Goal: Transaction & Acquisition: Subscribe to service/newsletter

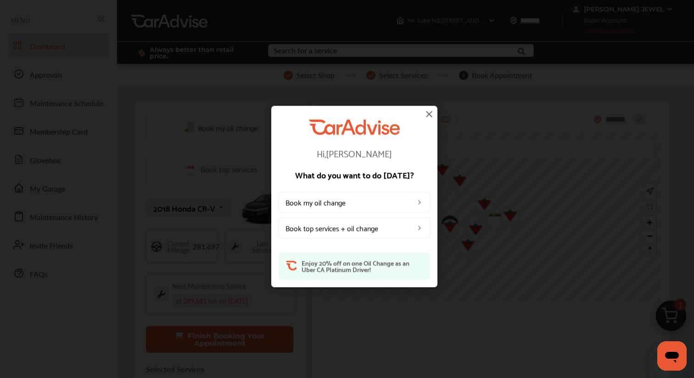
click at [423, 115] on img at bounding box center [428, 113] width 11 height 11
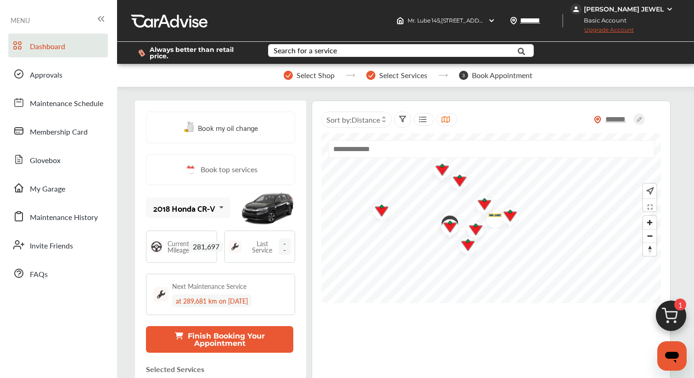
click at [430, 115] on div at bounding box center [423, 119] width 21 height 13
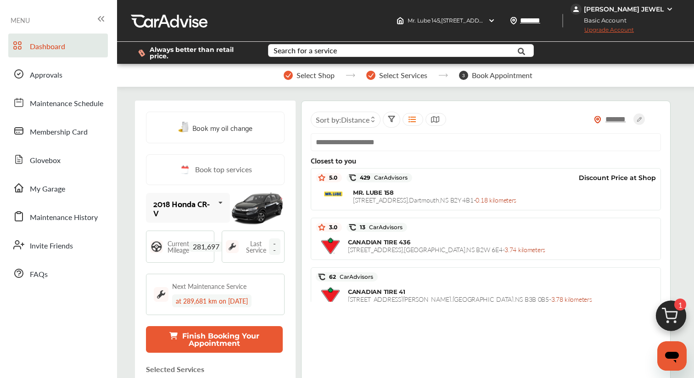
click at [628, 11] on div "[PERSON_NAME] JEWEL" at bounding box center [624, 9] width 80 height 8
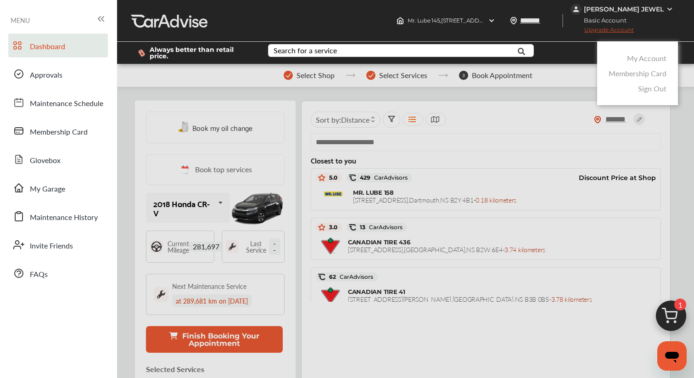
click at [634, 50] on div "My Account" at bounding box center [637, 57] width 62 height 15
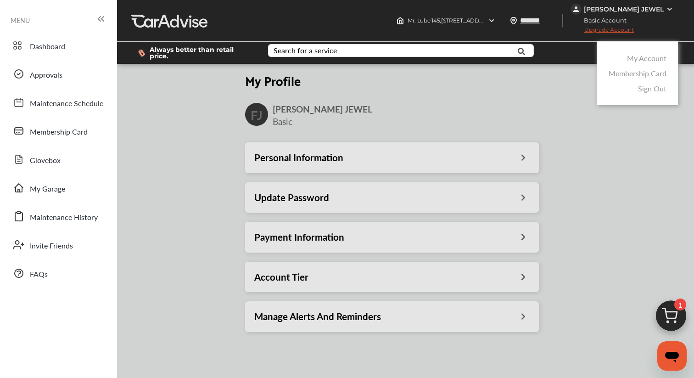
click at [410, 233] on div at bounding box center [347, 211] width 694 height 423
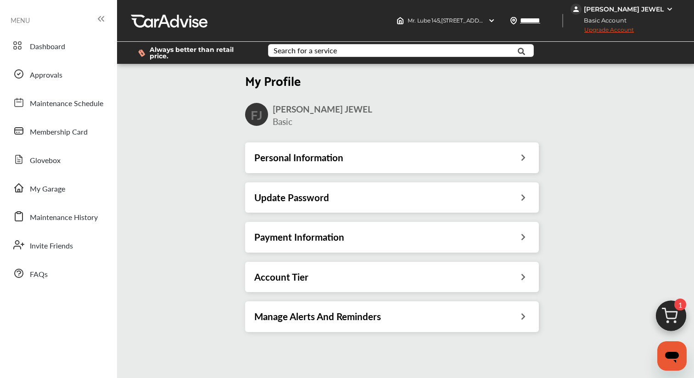
click at [406, 232] on div "Payment Information" at bounding box center [391, 237] width 275 height 12
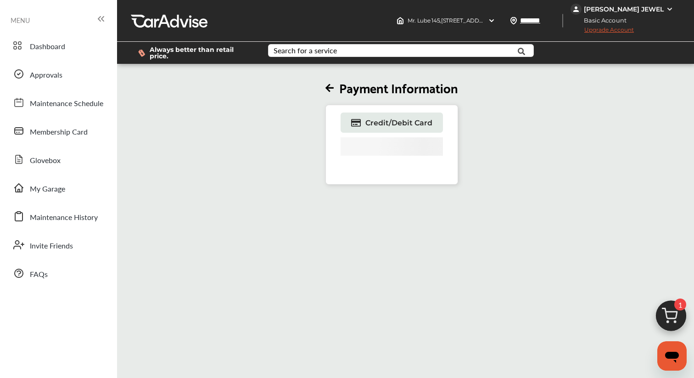
click at [333, 85] on icon at bounding box center [329, 88] width 8 height 10
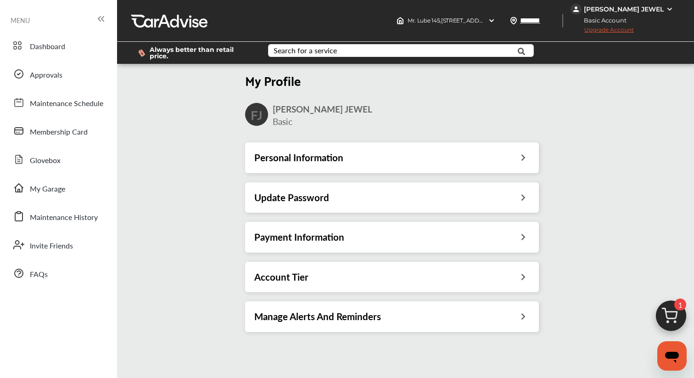
click at [358, 233] on div "Payment Information" at bounding box center [391, 237] width 275 height 12
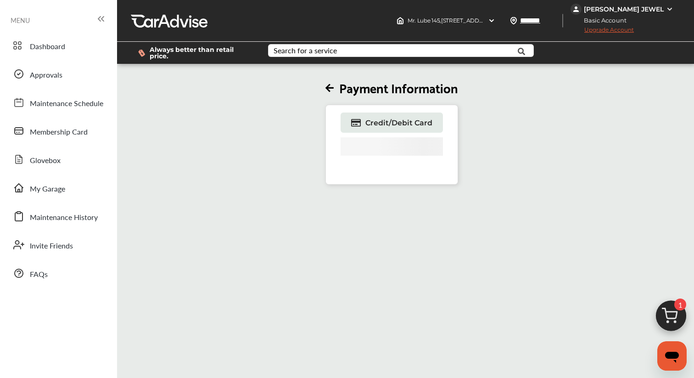
click at [328, 83] on icon at bounding box center [329, 88] width 8 height 10
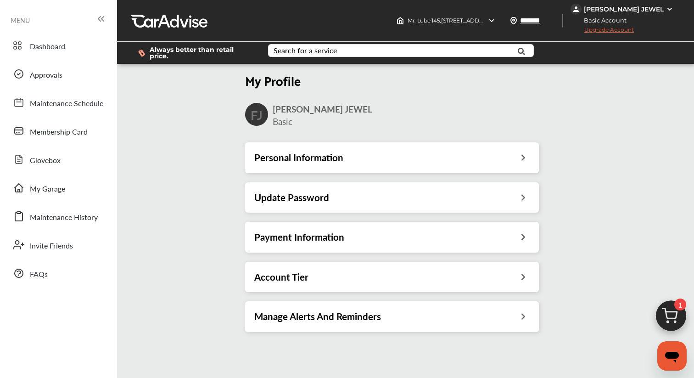
click at [326, 272] on div "Account Tier" at bounding box center [391, 277] width 275 height 12
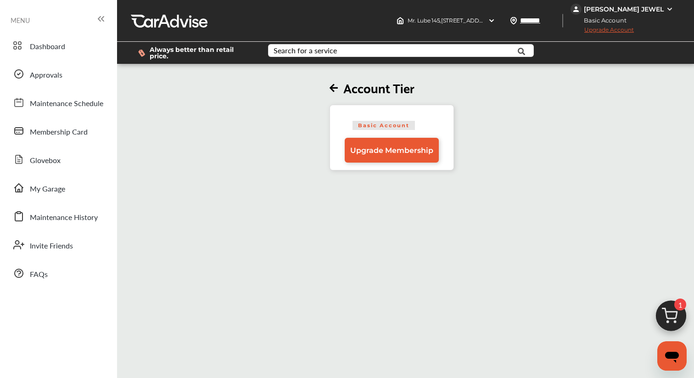
click at [637, 10] on div "[PERSON_NAME] JEWEL" at bounding box center [624, 9] width 80 height 8
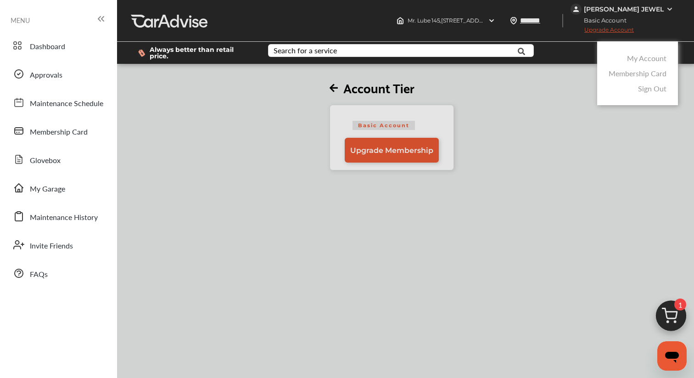
click at [642, 55] on link "My Account" at bounding box center [646, 58] width 39 height 11
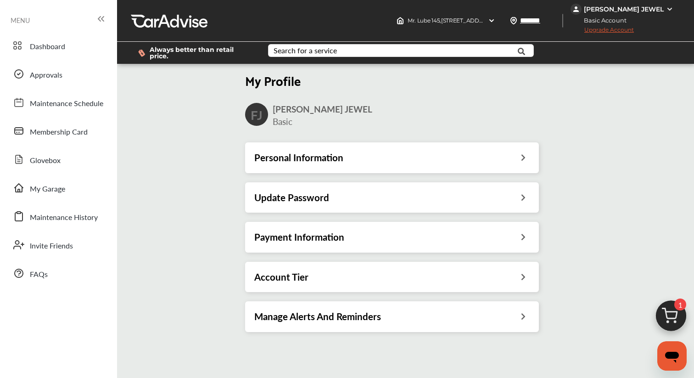
click at [363, 233] on div "Payment Information" at bounding box center [391, 237] width 275 height 12
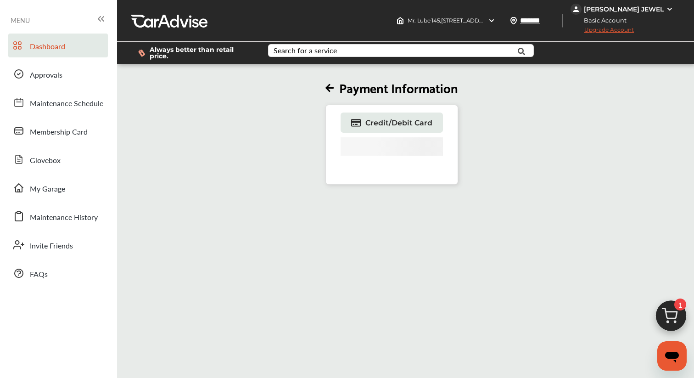
click at [72, 43] on link "Dashboard" at bounding box center [58, 45] width 100 height 24
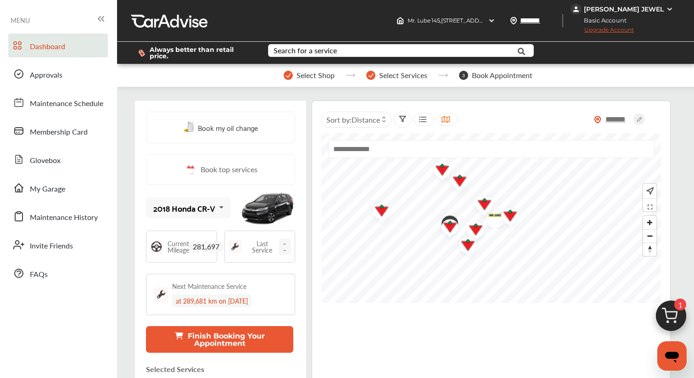
click at [631, 8] on div "[PERSON_NAME] JEWEL" at bounding box center [624, 9] width 80 height 8
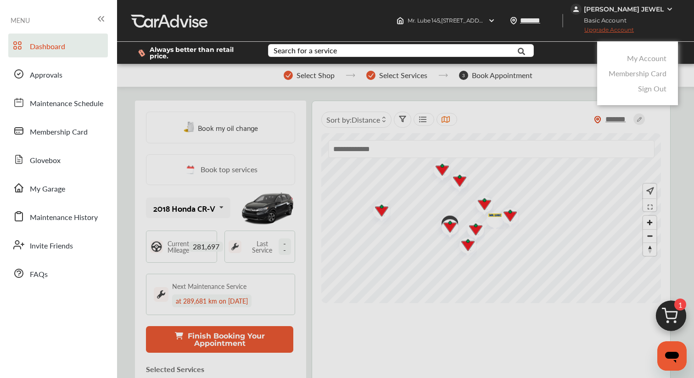
click at [630, 53] on link "My Account" at bounding box center [646, 58] width 39 height 11
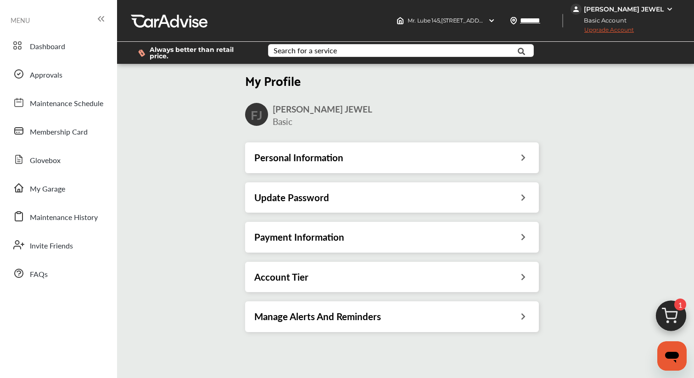
click at [394, 231] on div "Payment Information" at bounding box center [391, 237] width 275 height 12
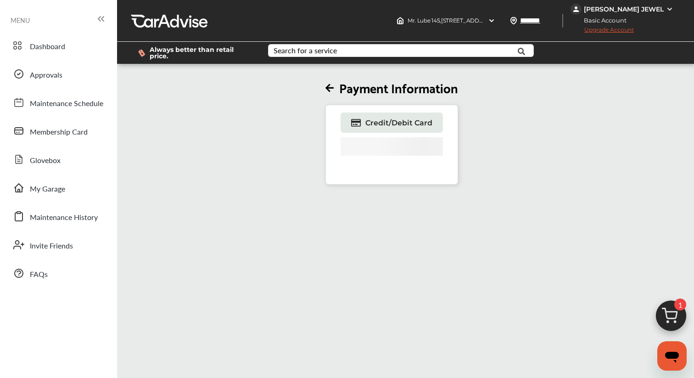
click at [326, 83] on icon at bounding box center [329, 88] width 8 height 10
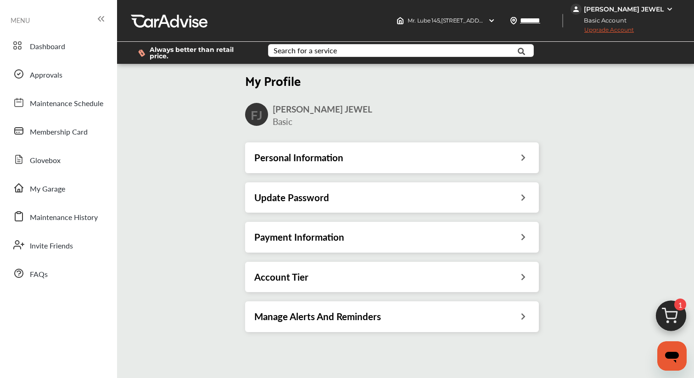
click at [323, 231] on h3 "Payment Information" at bounding box center [299, 237] width 90 height 12
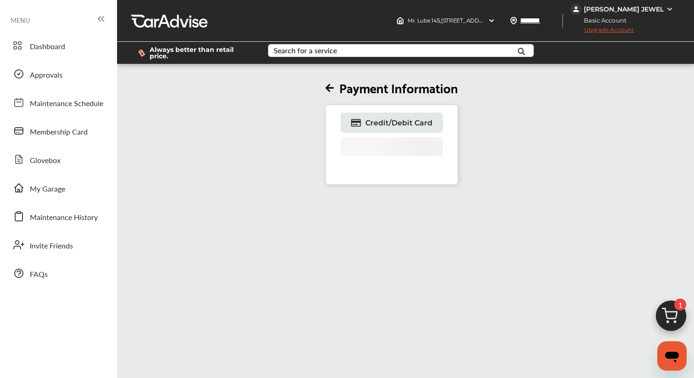
click at [372, 96] on div "Payment Information Credit/Debit Card" at bounding box center [391, 130] width 133 height 110
click at [372, 118] on span "Credit/Debit Card" at bounding box center [398, 122] width 67 height 9
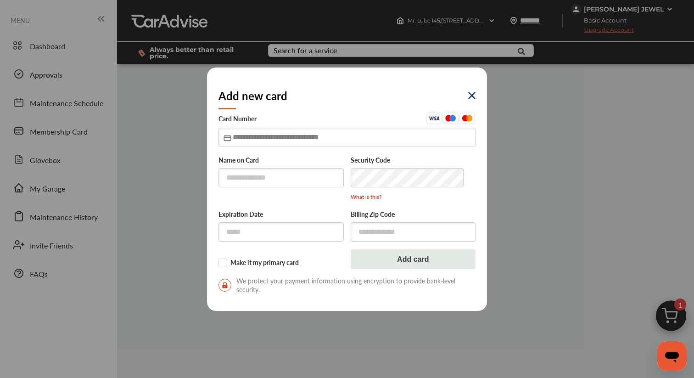
click at [417, 140] on input "text" at bounding box center [346, 137] width 257 height 19
click at [405, 231] on input "text" at bounding box center [412, 231] width 125 height 19
click at [51, 186] on div "Add new card Card Number Name on Card Security Code What is this? Expiration Da…" at bounding box center [347, 189] width 694 height 378
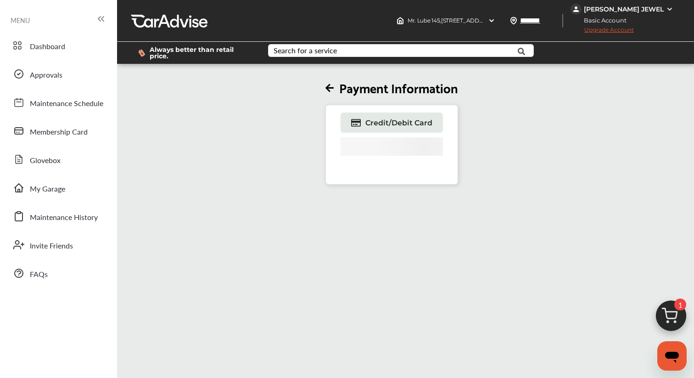
click at [51, 186] on span "My Garage" at bounding box center [47, 189] width 35 height 12
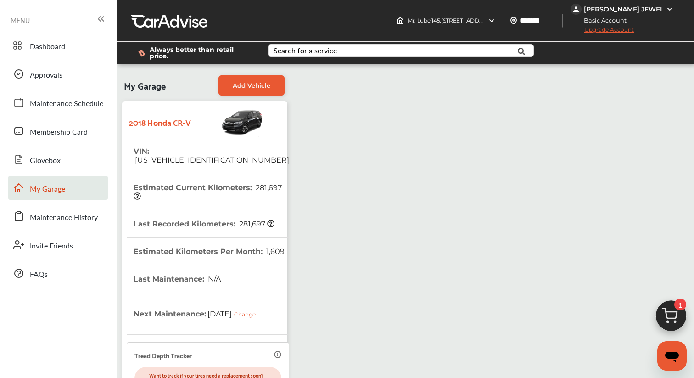
click at [615, 10] on div "[PERSON_NAME] JEWEL" at bounding box center [624, 9] width 80 height 8
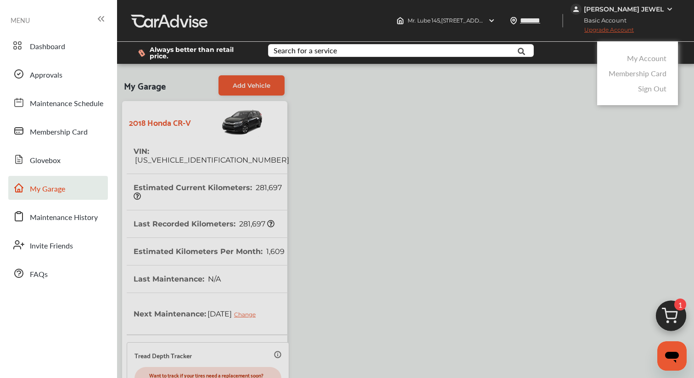
click at [619, 50] on div "My Account" at bounding box center [637, 57] width 62 height 15
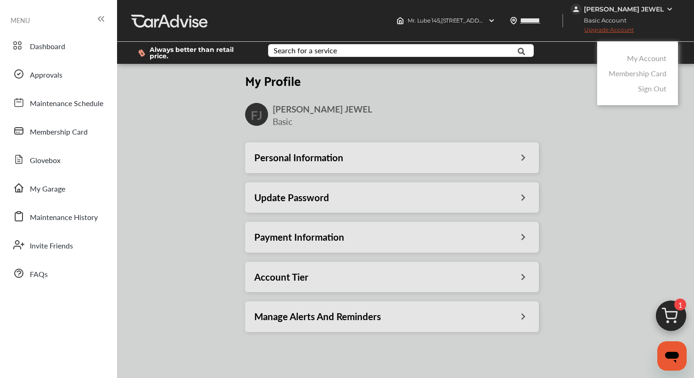
click at [622, 50] on div "My Account" at bounding box center [637, 57] width 62 height 15
click at [430, 222] on div at bounding box center [347, 211] width 694 height 423
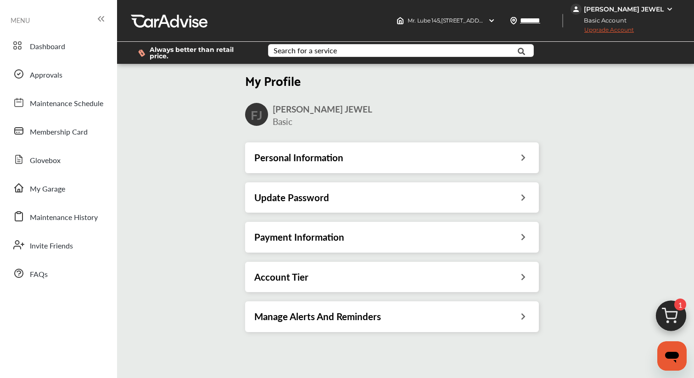
click at [430, 224] on div "Payment Information" at bounding box center [392, 237] width 294 height 30
click at [429, 231] on div "Payment Information" at bounding box center [391, 237] width 275 height 12
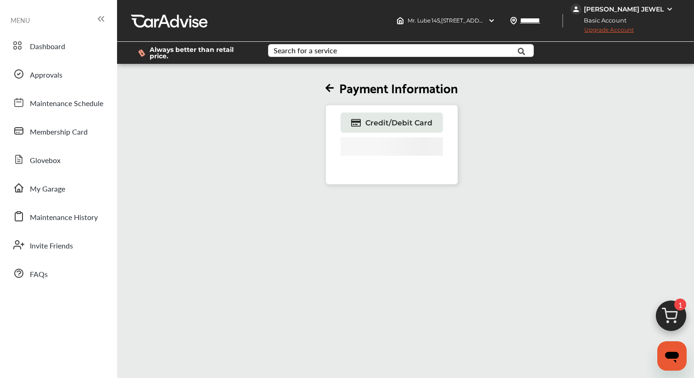
click at [328, 83] on icon at bounding box center [329, 88] width 8 height 10
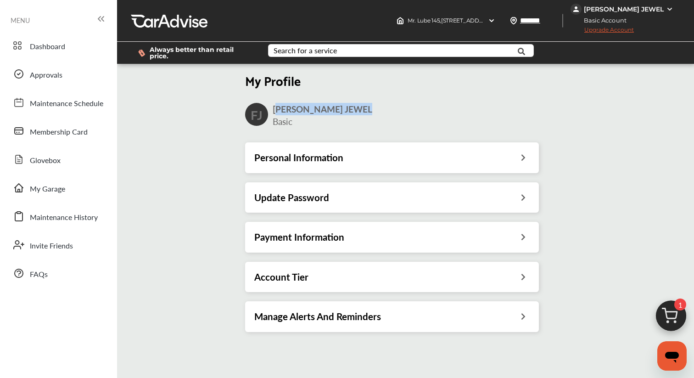
drag, startPoint x: 390, startPoint y: 103, endPoint x: 277, endPoint y: 103, distance: 113.3
click at [276, 104] on div "[PERSON_NAME] JEWEL Basic" at bounding box center [383, 115] width 222 height 25
click at [277, 103] on span "[PERSON_NAME] JEWEL" at bounding box center [322, 109] width 100 height 12
drag, startPoint x: 272, startPoint y: 103, endPoint x: 352, endPoint y: 104, distance: 79.4
click at [352, 104] on div "[PERSON_NAME] JEWEL Basic" at bounding box center [383, 115] width 222 height 25
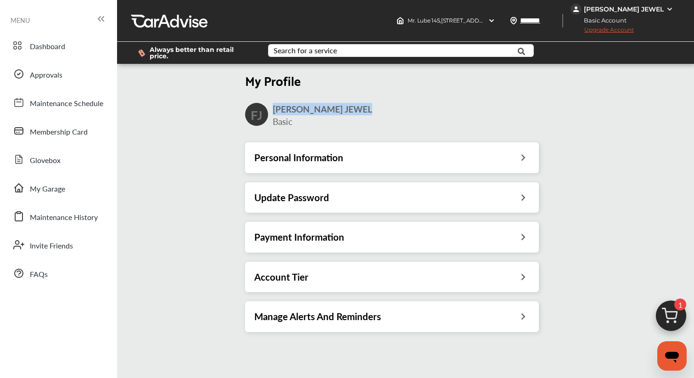
copy span "[PERSON_NAME] JEWEL"
click at [64, 54] on link "Dashboard" at bounding box center [58, 45] width 100 height 24
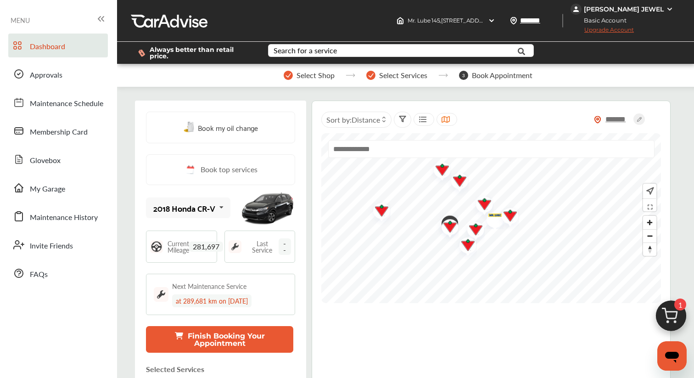
click at [635, 13] on div "[PERSON_NAME] JEWEL" at bounding box center [622, 9] width 105 height 11
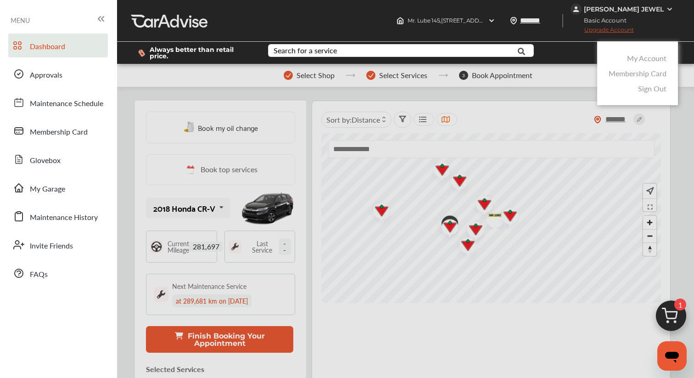
click at [634, 53] on link "My Account" at bounding box center [646, 58] width 39 height 11
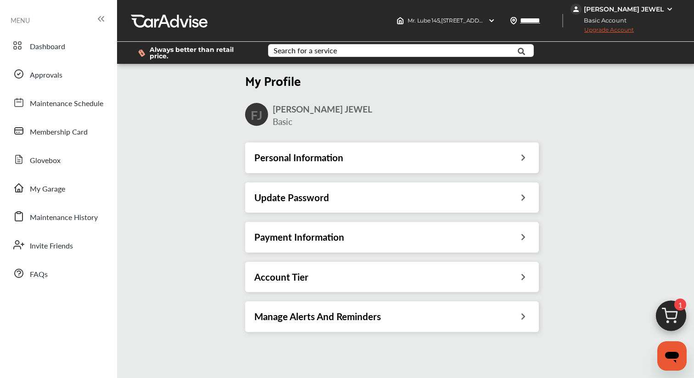
click at [384, 234] on div "Payment Information" at bounding box center [391, 237] width 275 height 12
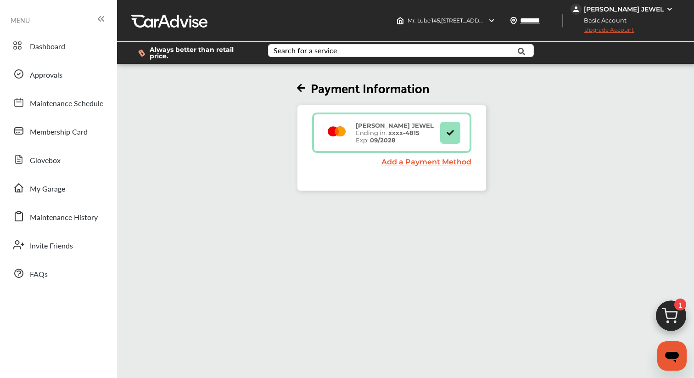
click at [305, 83] on icon at bounding box center [301, 88] width 8 height 10
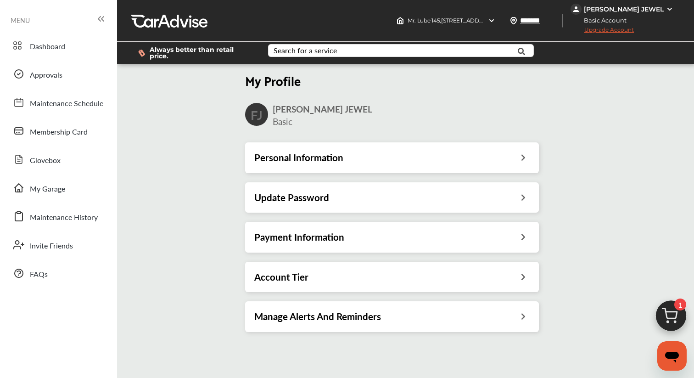
click at [624, 32] on span "Upgrade Account" at bounding box center [601, 31] width 63 height 11
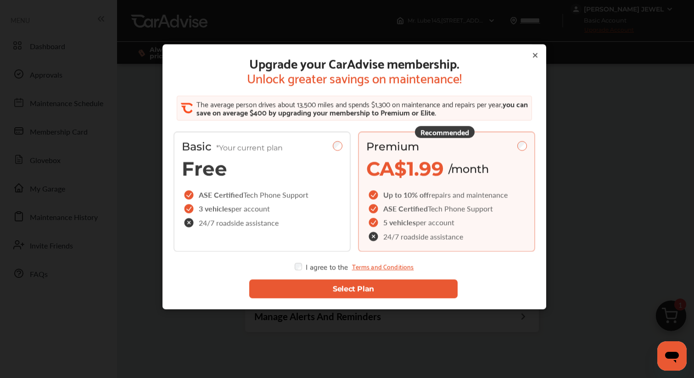
click at [302, 287] on button "Select Plan" at bounding box center [353, 288] width 208 height 19
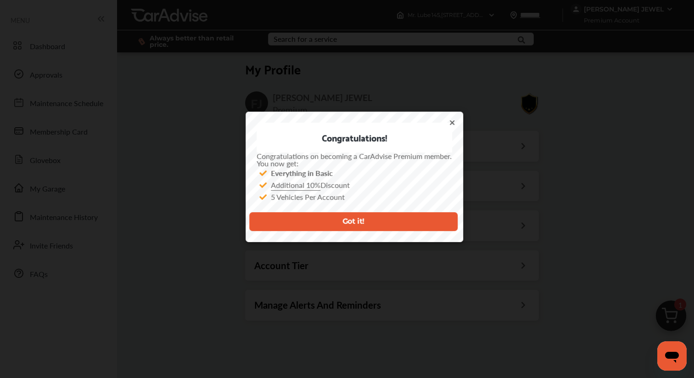
type input "*******"
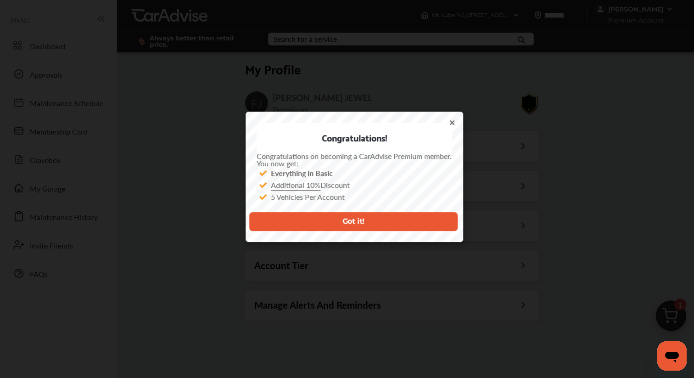
type input "*******"
click at [368, 223] on button "Got it!" at bounding box center [353, 221] width 208 height 19
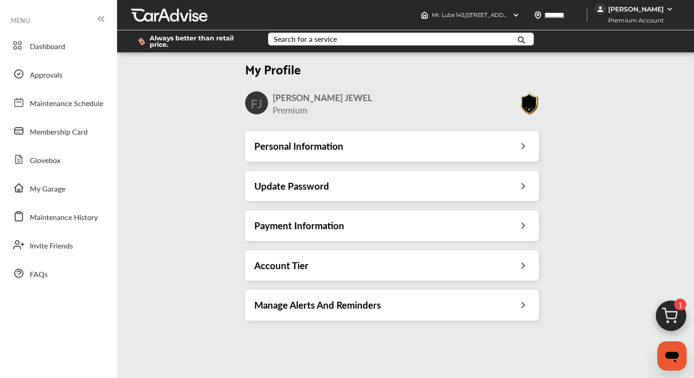
type input "*******"
